Goal: Task Accomplishment & Management: Use online tool/utility

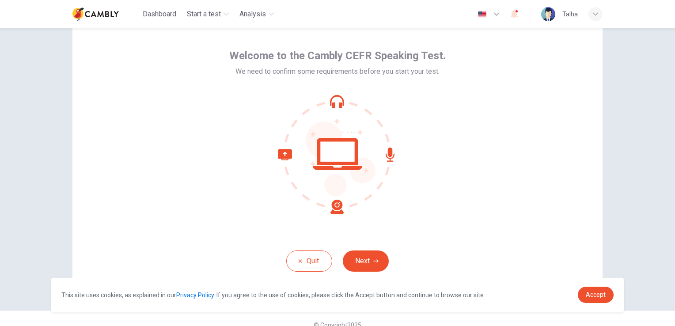
scroll to position [42, 0]
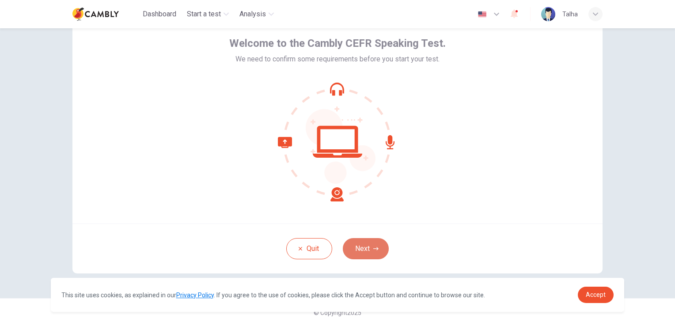
click at [373, 243] on button "Next" at bounding box center [366, 248] width 46 height 21
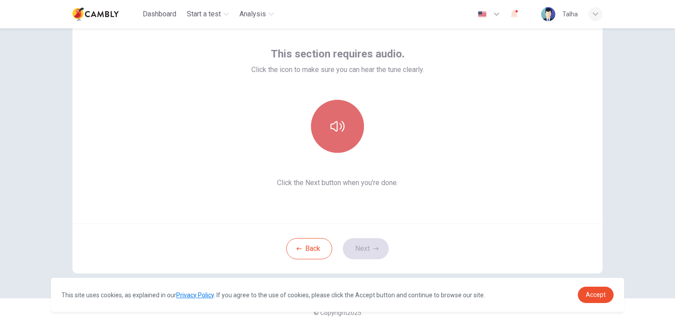
click at [341, 125] on icon "button" at bounding box center [338, 126] width 14 height 14
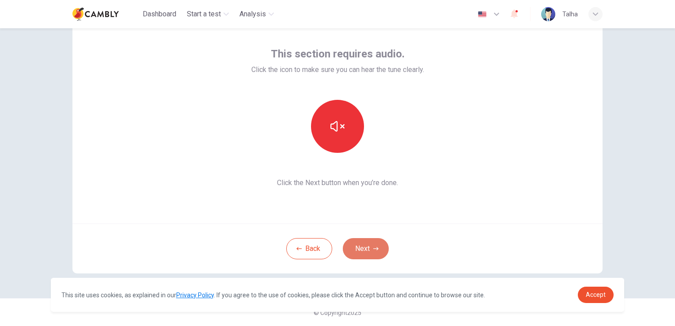
click at [366, 252] on button "Next" at bounding box center [366, 248] width 46 height 21
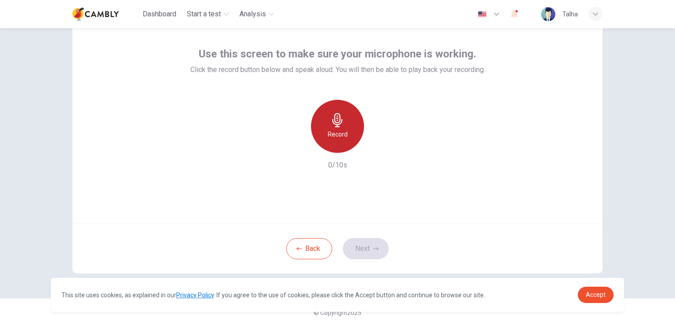
click at [344, 121] on div "Record" at bounding box center [337, 126] width 53 height 53
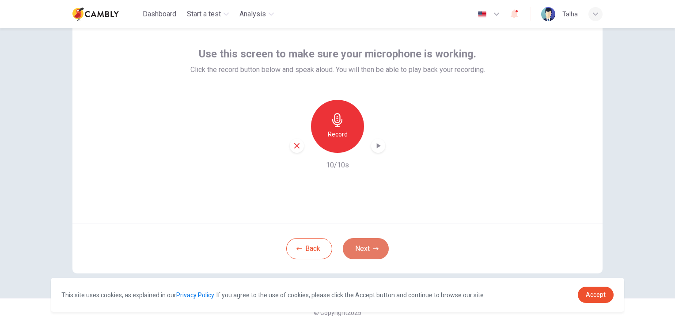
click at [370, 252] on button "Next" at bounding box center [366, 248] width 46 height 21
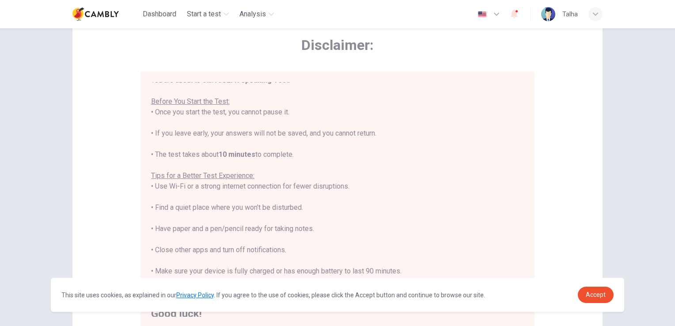
scroll to position [10, 0]
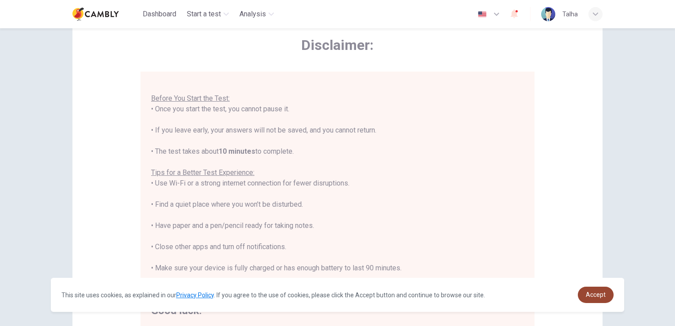
click at [587, 296] on span "Accept" at bounding box center [596, 294] width 20 height 7
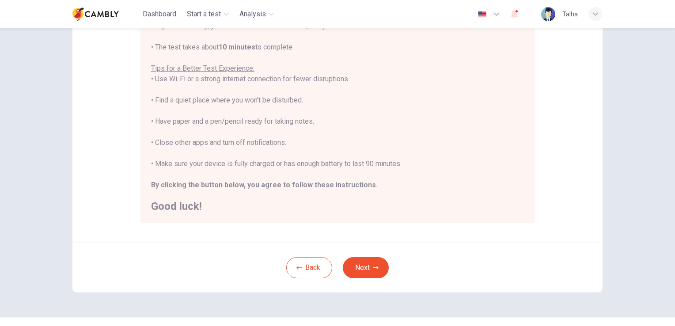
scroll to position [155, 0]
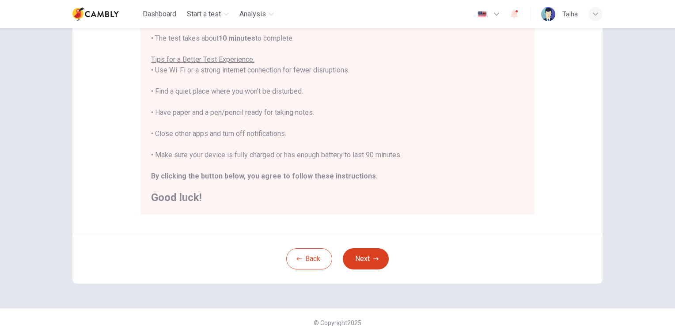
click at [366, 248] on button "Next" at bounding box center [366, 258] width 46 height 21
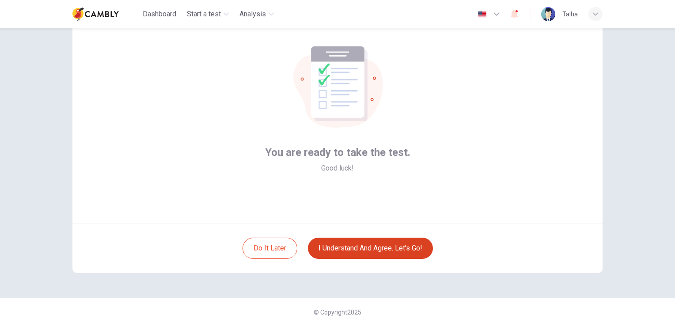
scroll to position [42, 0]
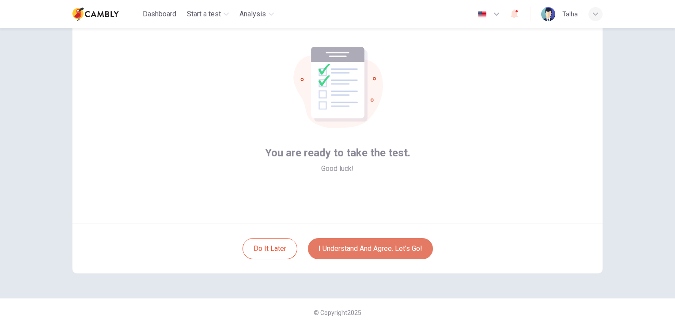
click at [366, 248] on button "I understand and agree. Let’s go!" at bounding box center [370, 248] width 125 height 21
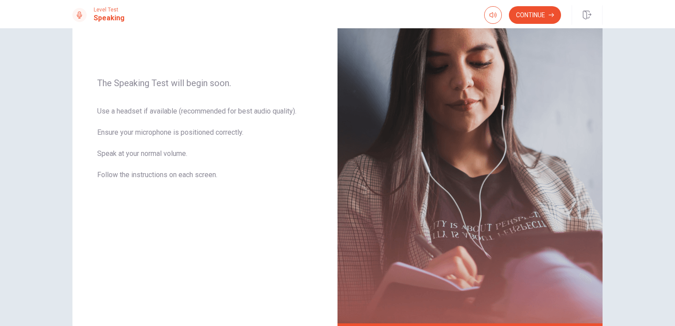
scroll to position [106, 0]
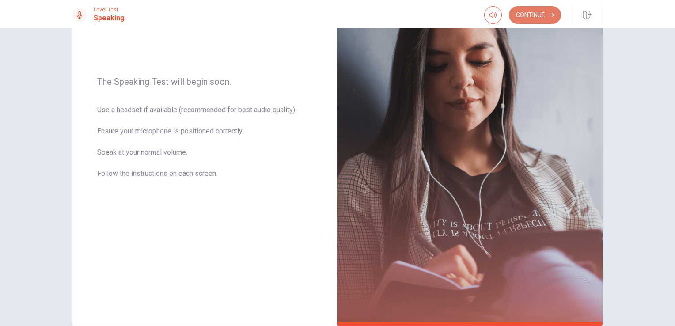
click at [532, 16] on button "Continue" at bounding box center [535, 15] width 52 height 18
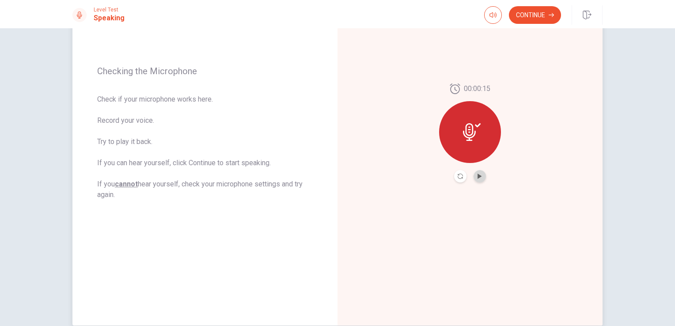
click at [481, 178] on button "Play Audio" at bounding box center [480, 176] width 12 height 12
click at [541, 13] on button "Continue" at bounding box center [535, 15] width 52 height 18
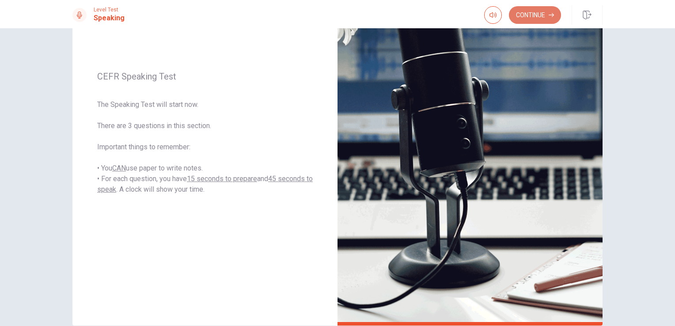
click at [519, 19] on button "Continue" at bounding box center [535, 15] width 52 height 18
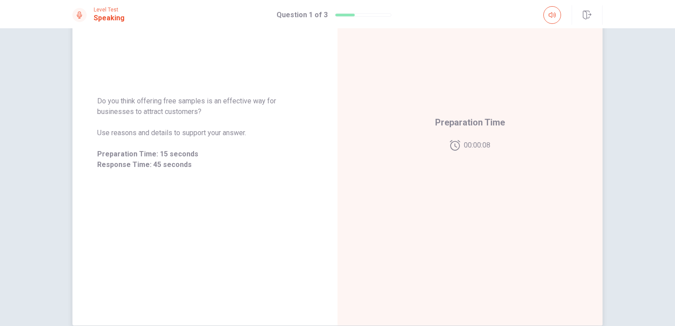
drag, startPoint x: 95, startPoint y: 99, endPoint x: 167, endPoint y: 108, distance: 72.1
click at [167, 108] on span "Do you think offering free samples is an effective way for businesses to attrac…" at bounding box center [205, 106] width 216 height 21
drag, startPoint x: 166, startPoint y: 108, endPoint x: 106, endPoint y: 103, distance: 59.8
click at [106, 103] on span "Do you think offering free samples is an effective way for businesses to attrac…" at bounding box center [205, 106] width 216 height 21
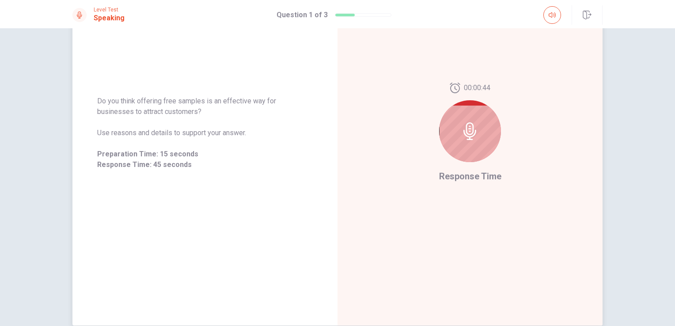
click at [456, 114] on div at bounding box center [470, 131] width 62 height 62
